Goal: Find specific page/section: Find specific page/section

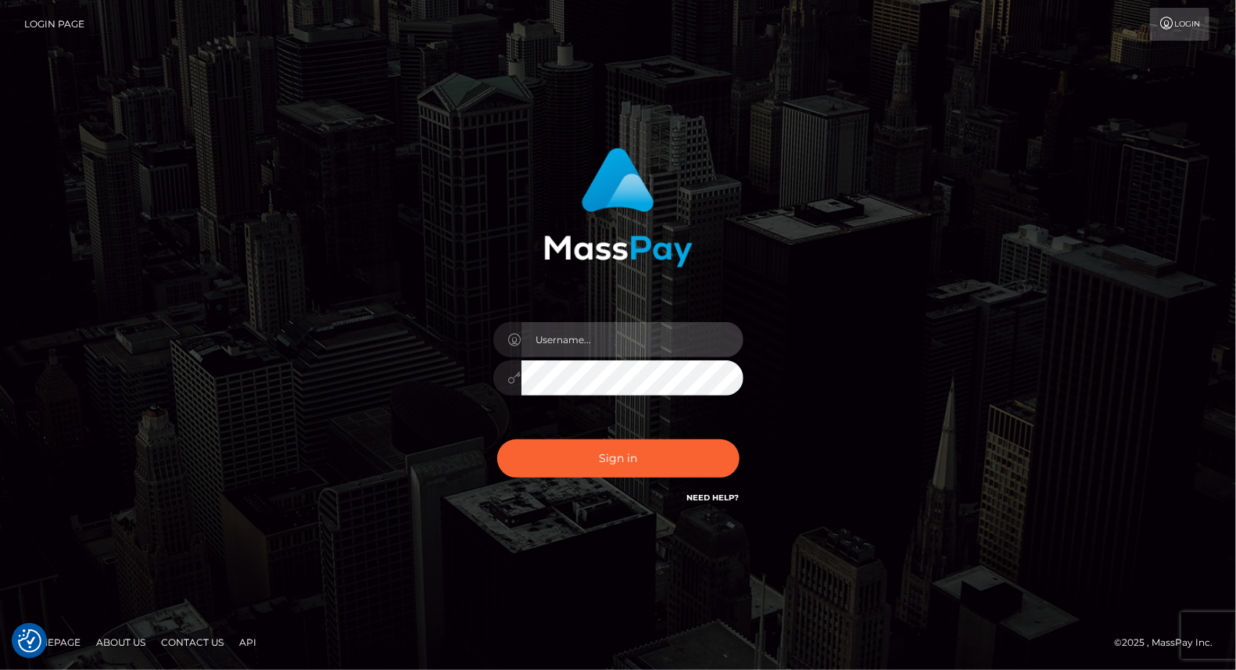
click at [602, 342] on input "text" at bounding box center [632, 339] width 222 height 35
type input "yjoshi"
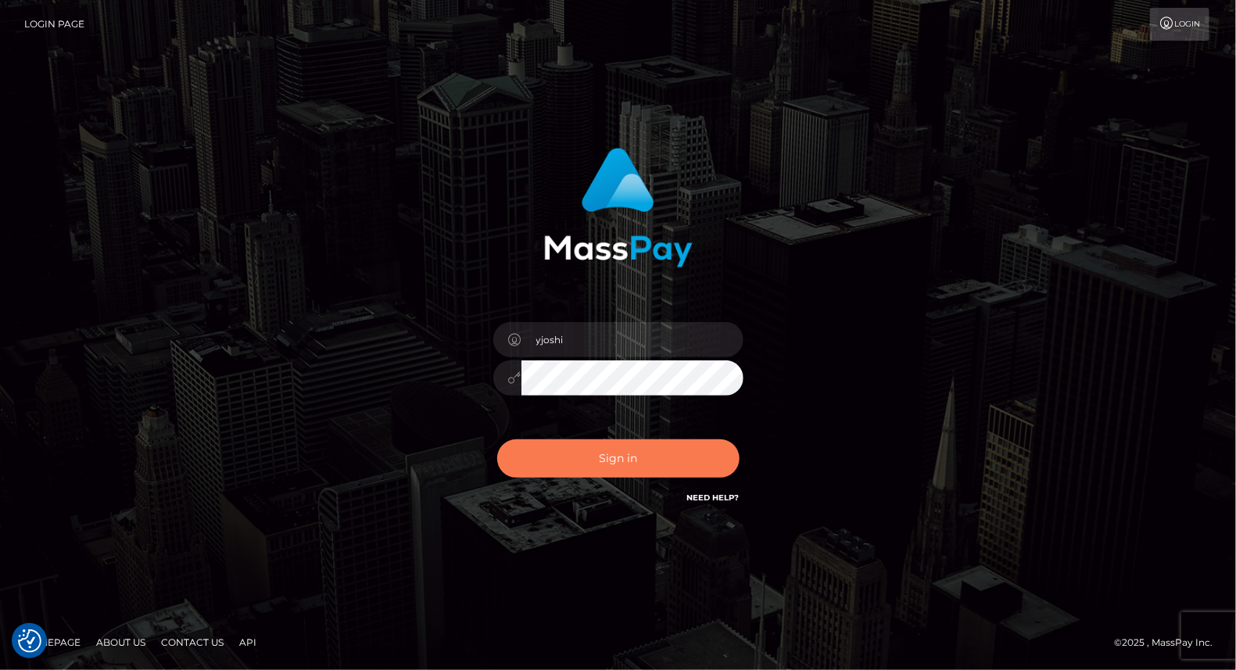
click at [635, 455] on button "Sign in" at bounding box center [618, 458] width 242 height 38
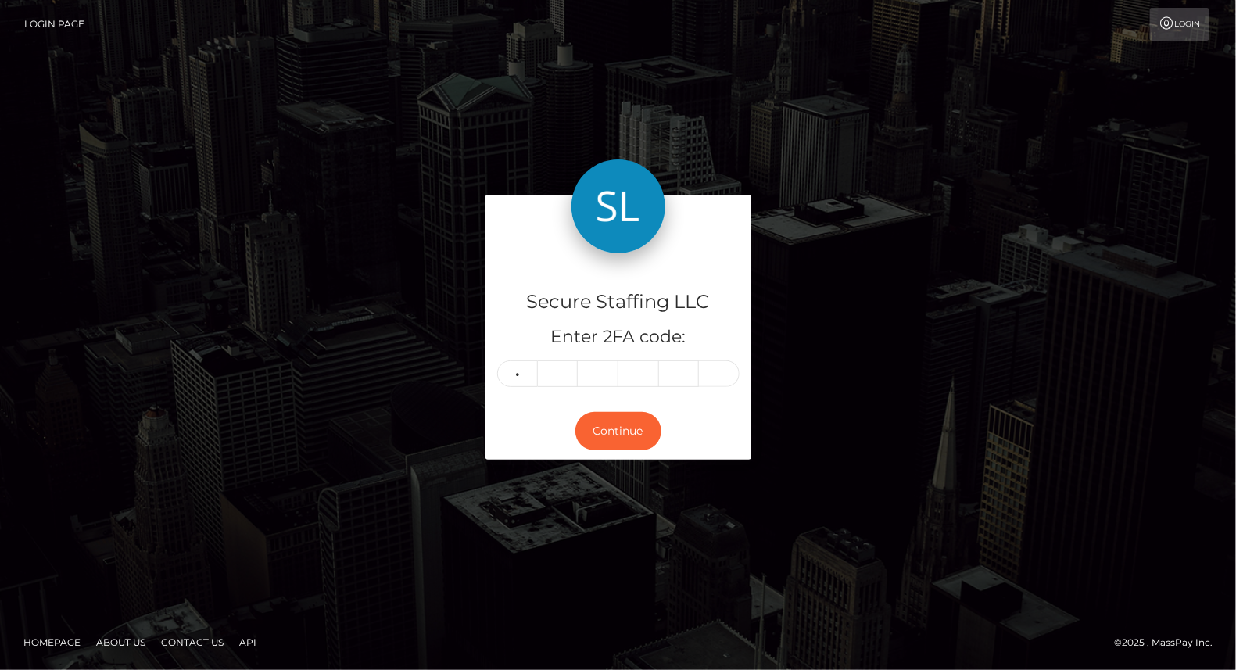
type input "9"
type input "6"
type input "1"
type input "6"
type input "8"
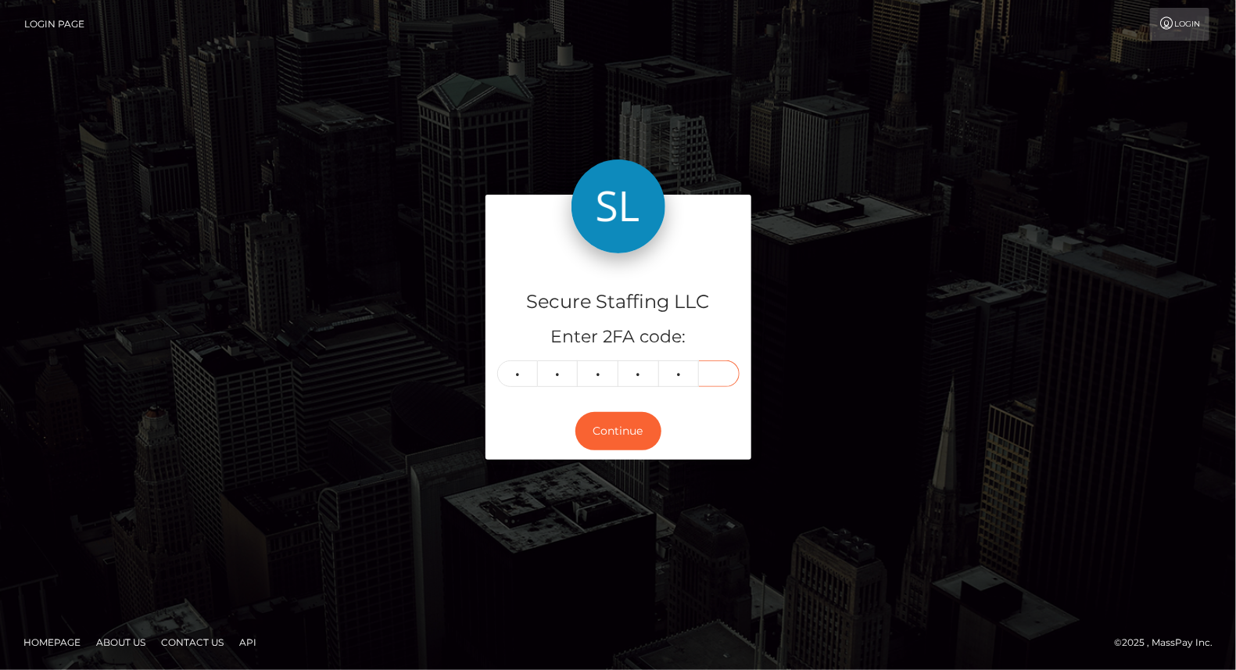
type input "2"
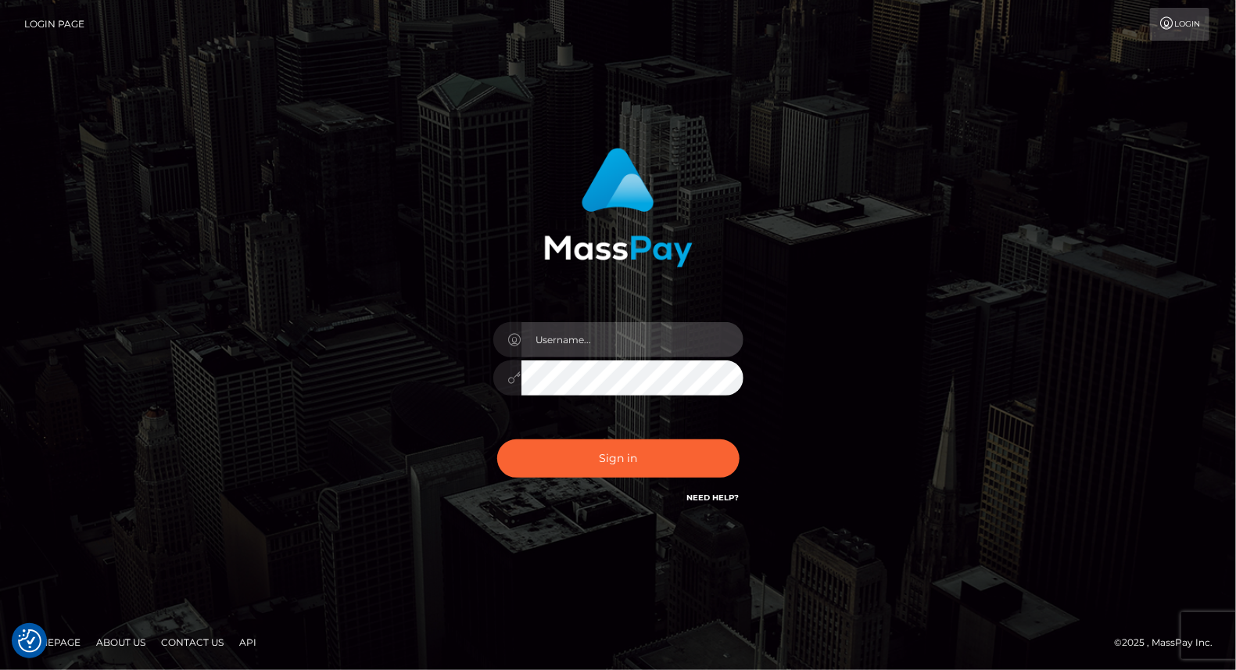
click at [585, 324] on input "text" at bounding box center [632, 339] width 222 height 35
type input "yjoshi"
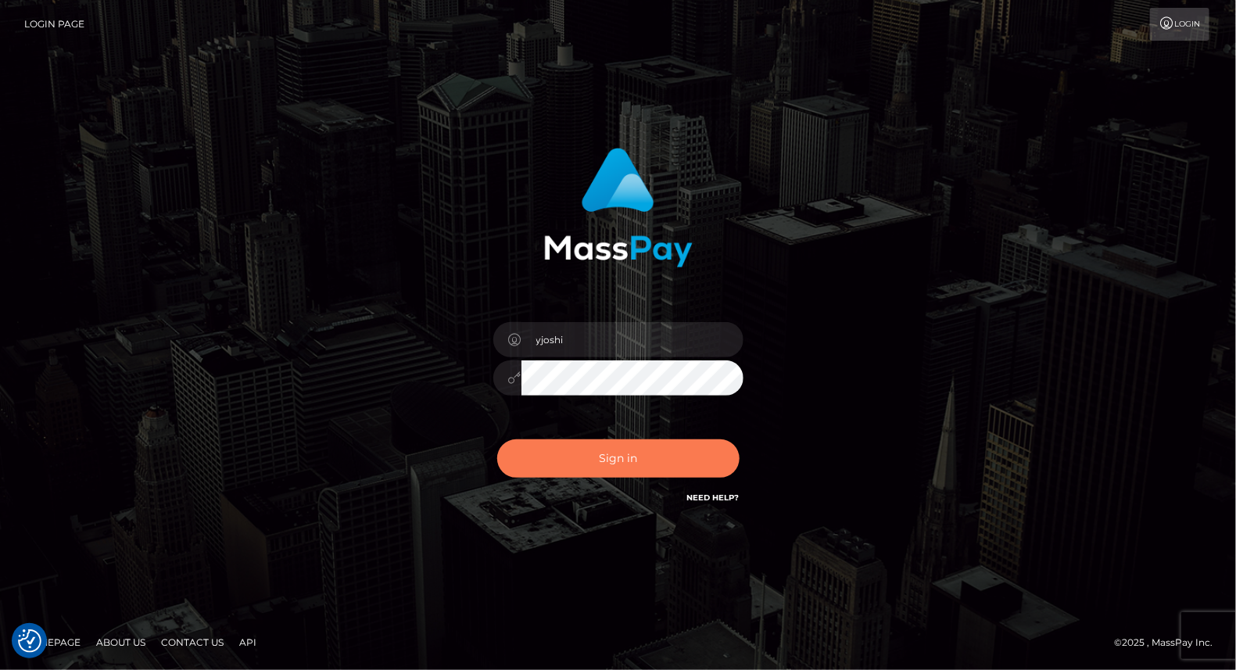
click at [632, 471] on button "Sign in" at bounding box center [618, 458] width 242 height 38
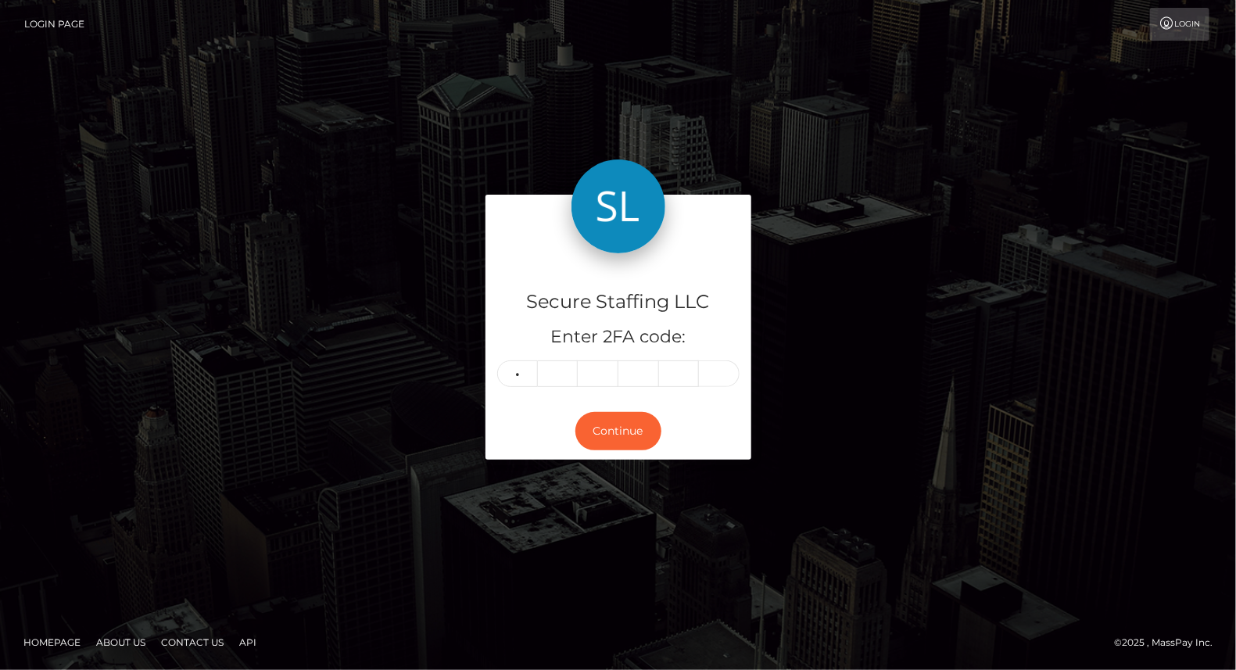
type input "9"
type input "6"
type input "1"
type input "6"
type input "8"
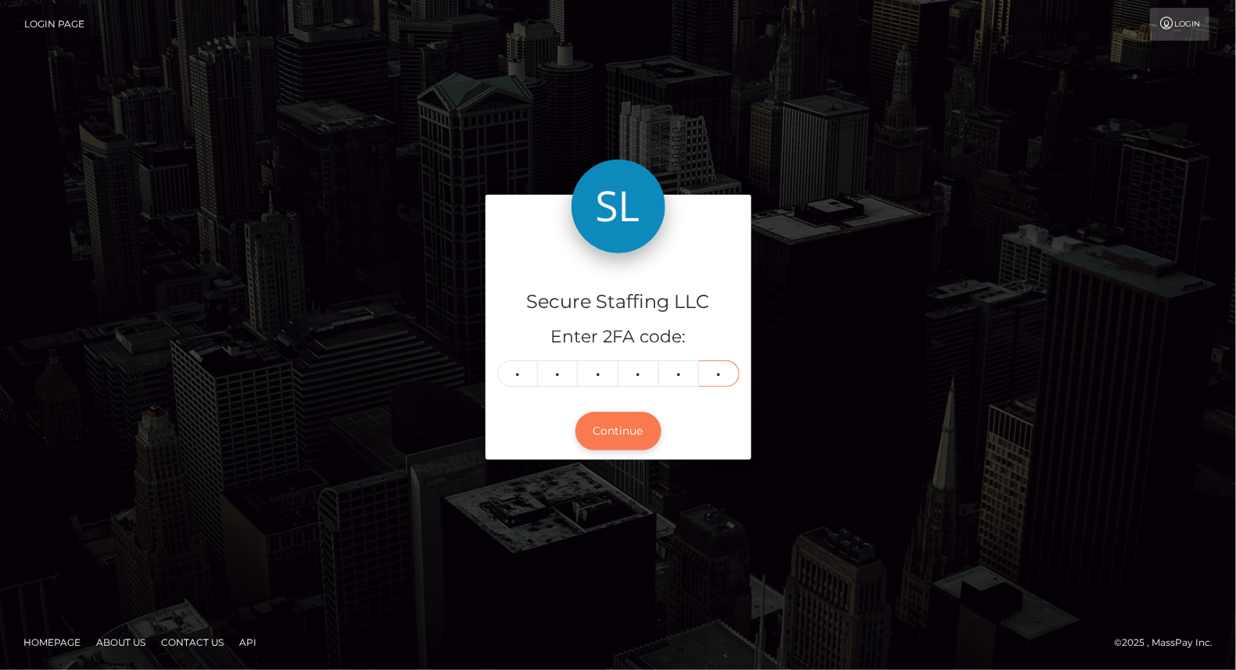
type input "2"
click at [624, 435] on button "Continue" at bounding box center [618, 431] width 86 height 38
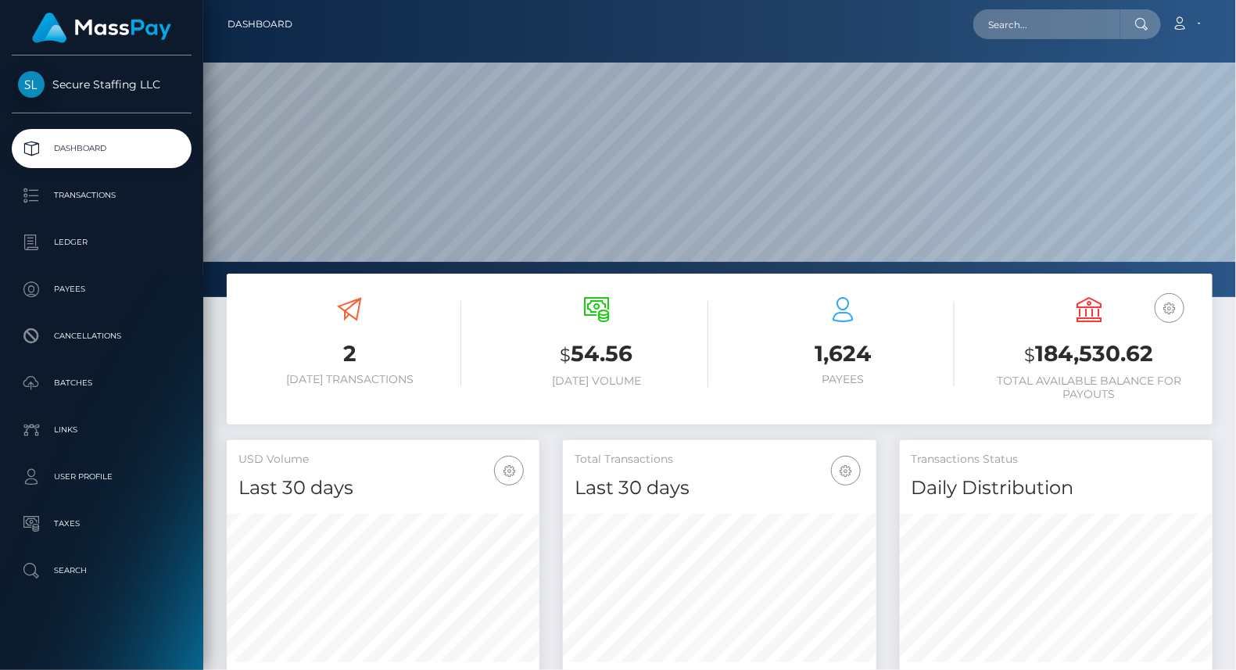
scroll to position [277, 313]
click at [1020, 16] on input "text" at bounding box center [1046, 24] width 147 height 30
paste input "ogogdog@icloud.com"
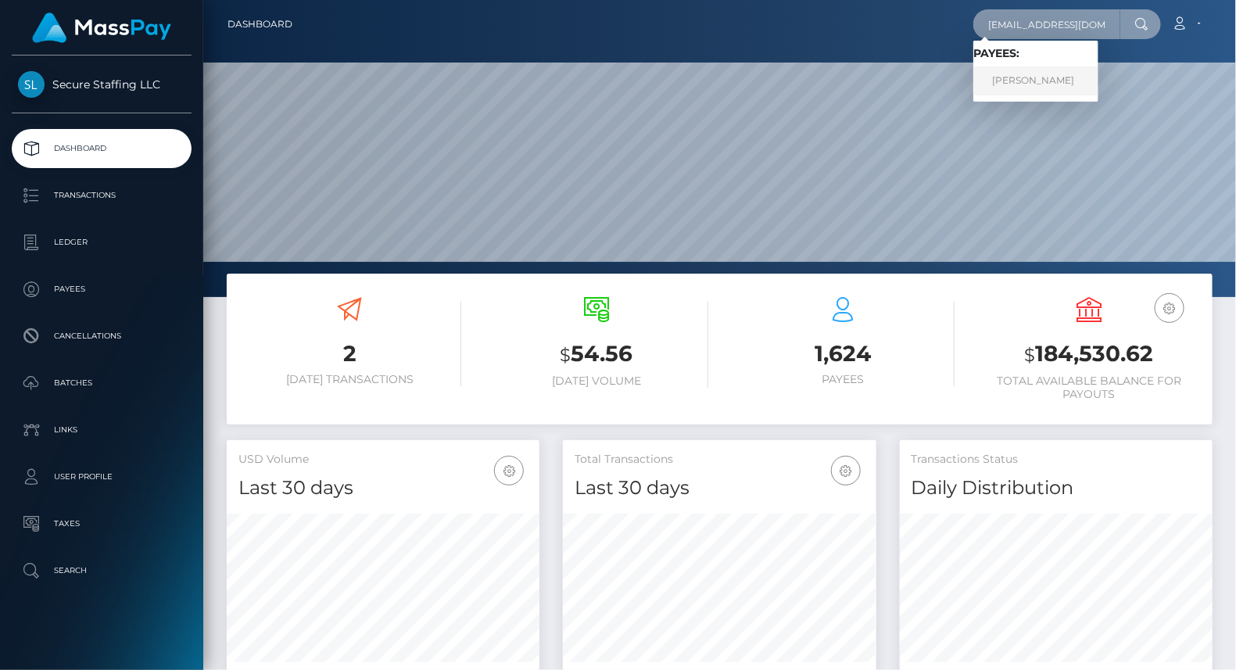
type input "ogogdog@icloud.com"
click at [1057, 78] on link "Veronika Vladimirovna Novikova" at bounding box center [1035, 80] width 125 height 29
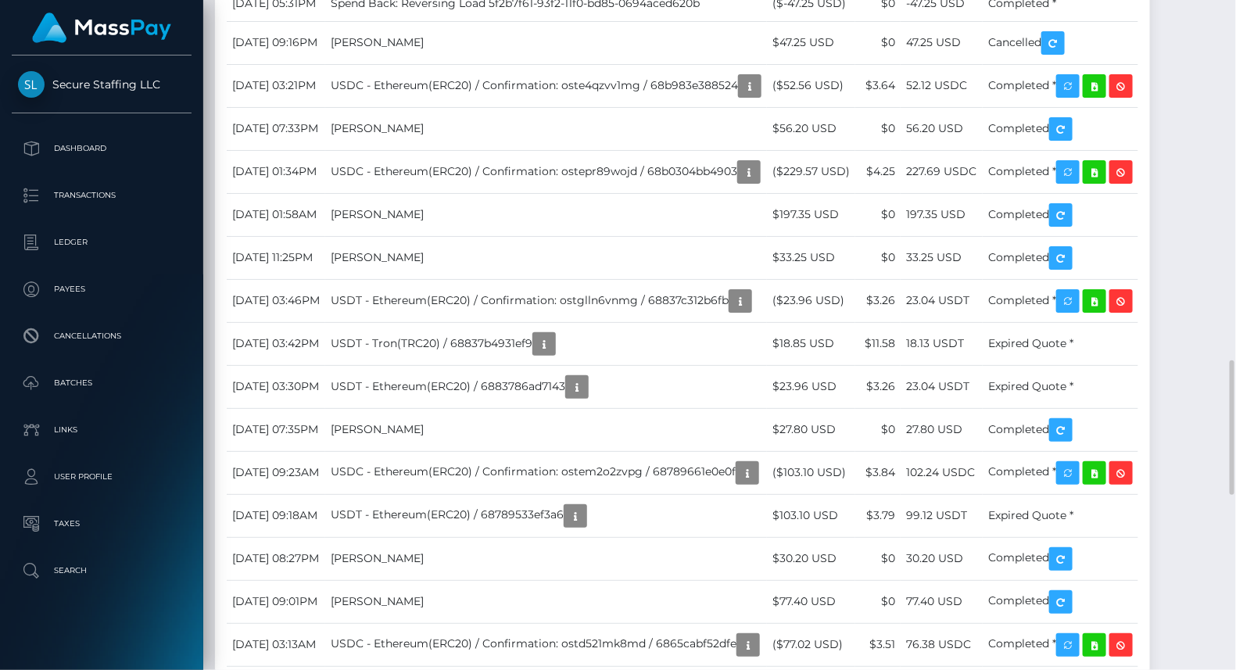
scroll to position [1810, 0]
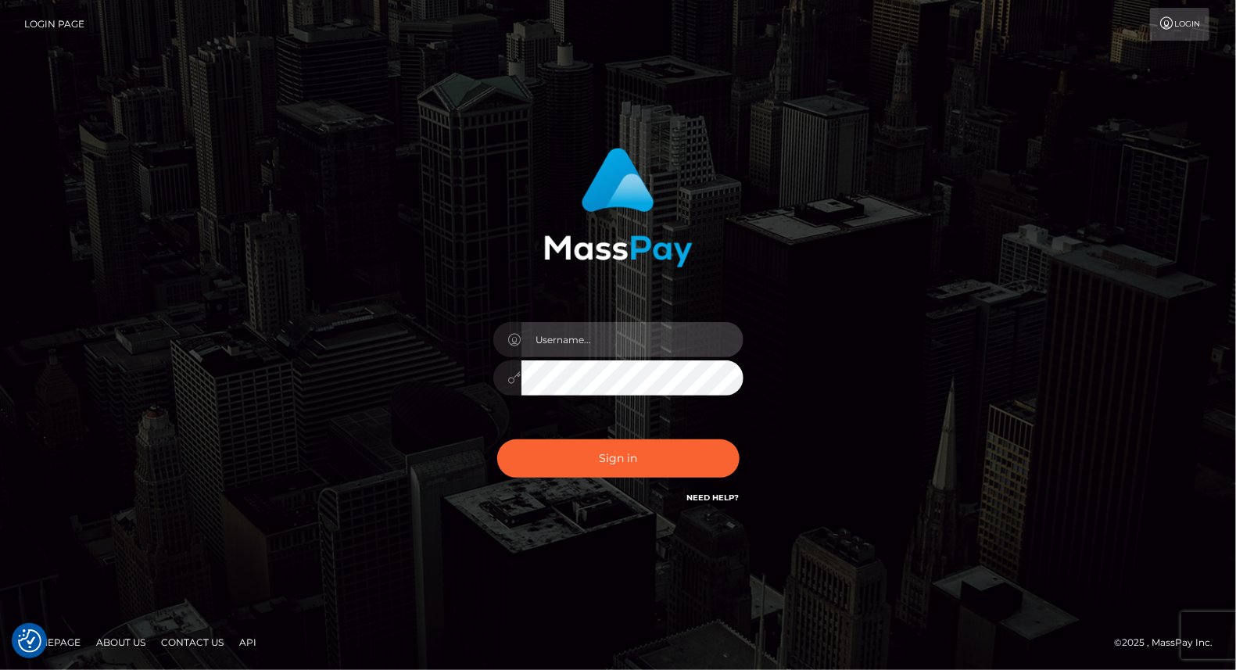
click at [585, 352] on input "text" at bounding box center [632, 339] width 222 height 35
type input "yjoshi"
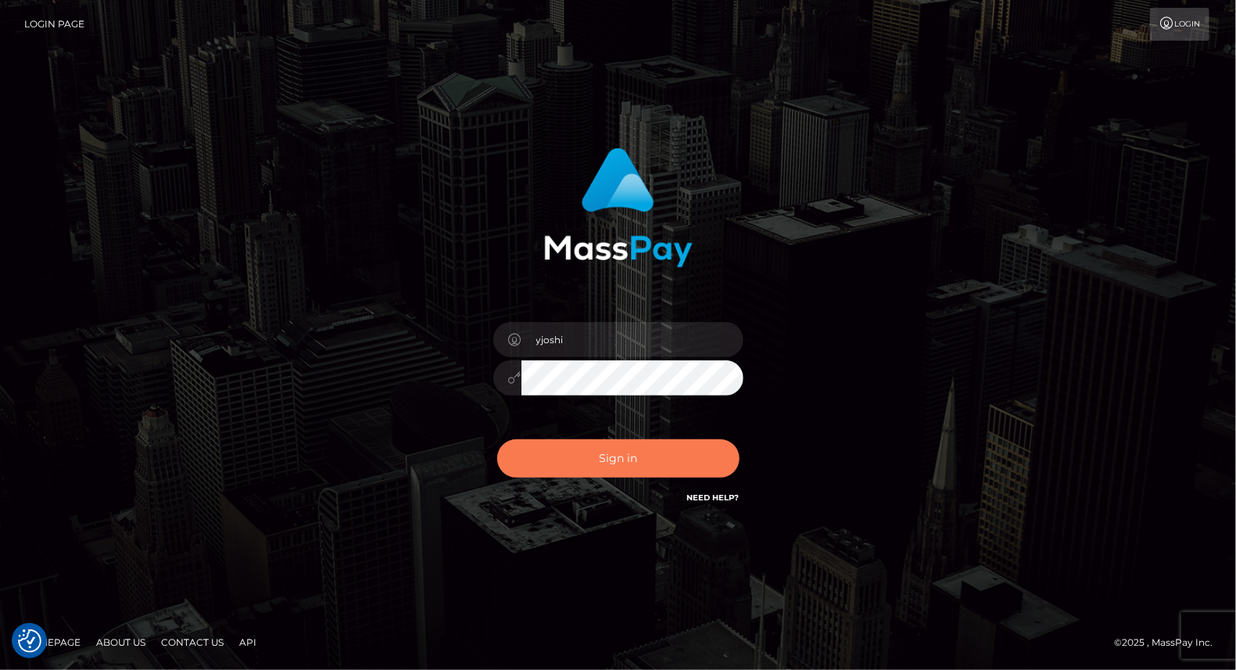
click at [616, 469] on button "Sign in" at bounding box center [618, 458] width 242 height 38
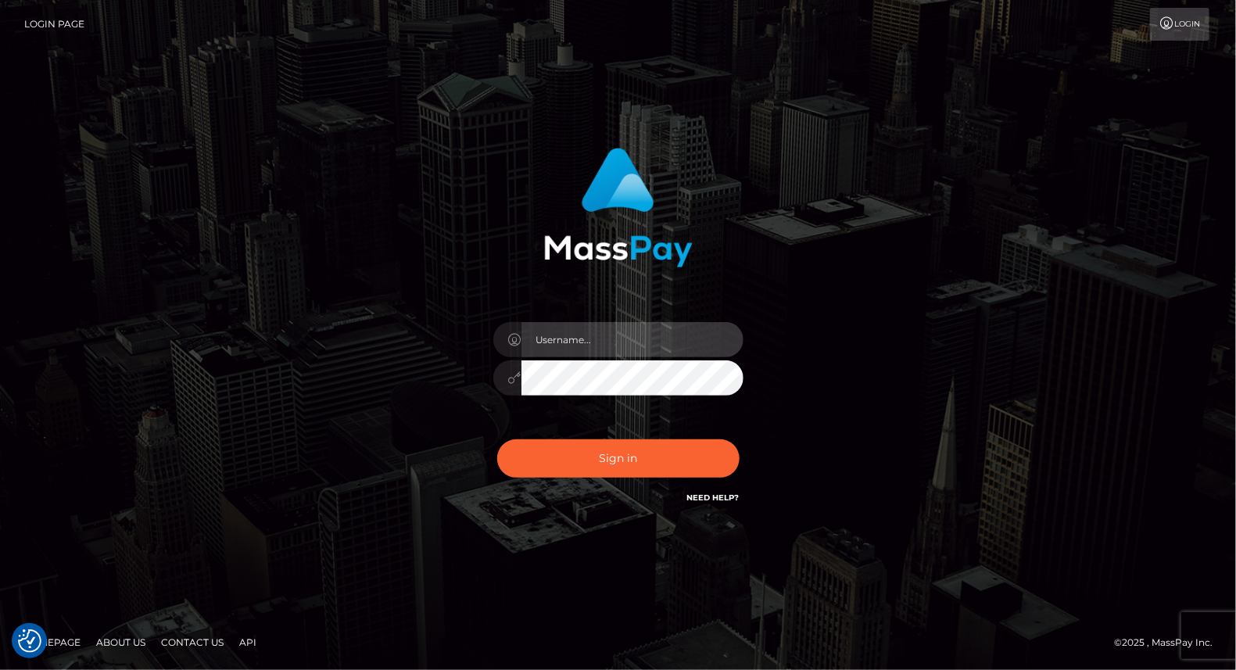
click at [610, 349] on input "text" at bounding box center [632, 339] width 222 height 35
type input "yjoshi"
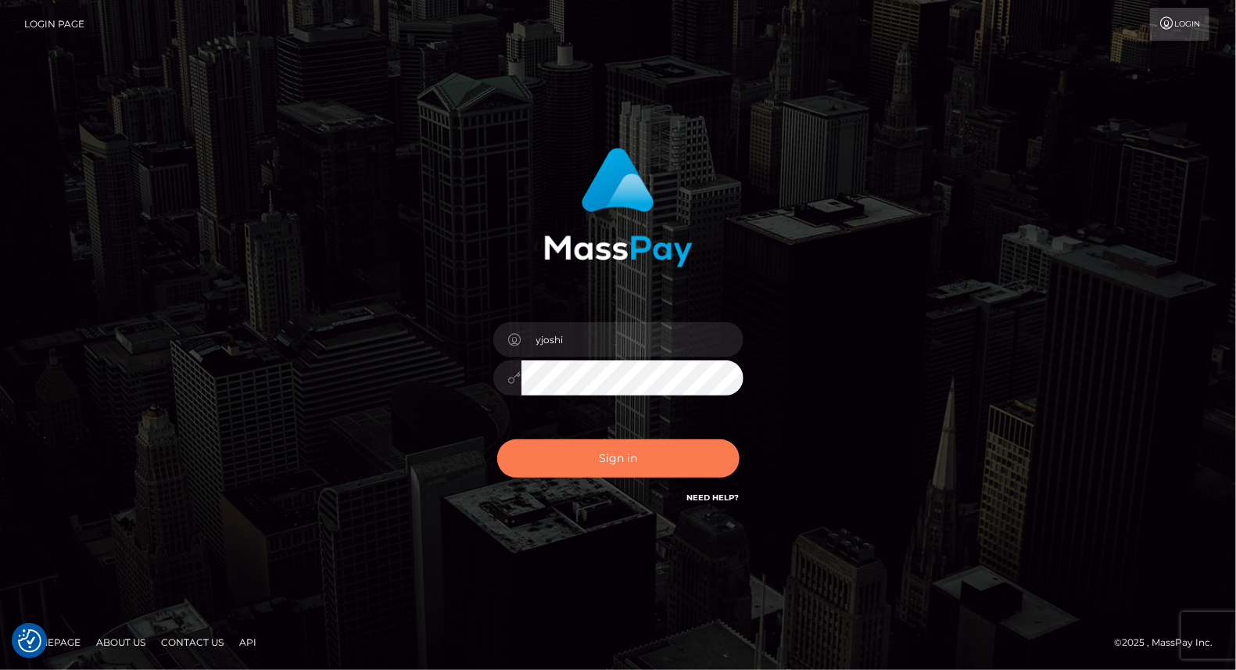
click at [621, 452] on button "Sign in" at bounding box center [618, 458] width 242 height 38
